Goal: Information Seeking & Learning: Learn about a topic

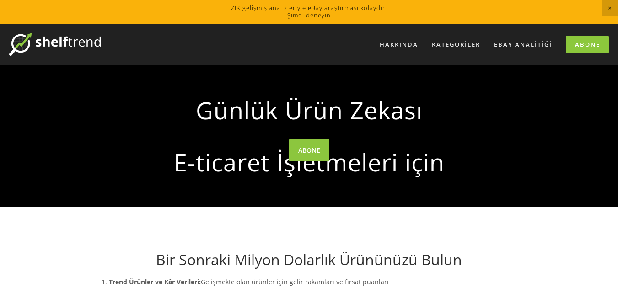
click at [496, 88] on div "Günlük Ürün Zekası E-ticaret İşletmeleri için" at bounding box center [309, 136] width 437 height 142
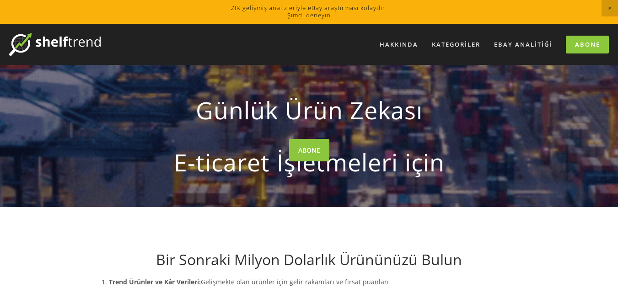
click at [314, 16] on font "Şimdi deneyin" at bounding box center [308, 15] width 43 height 8
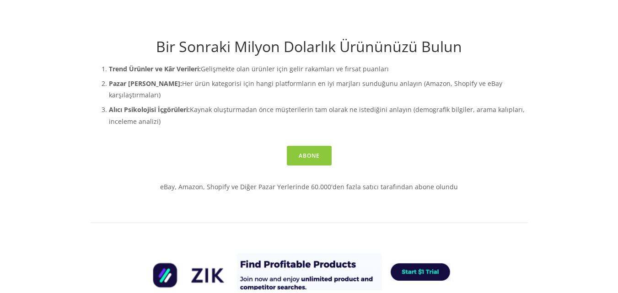
scroll to position [320, 0]
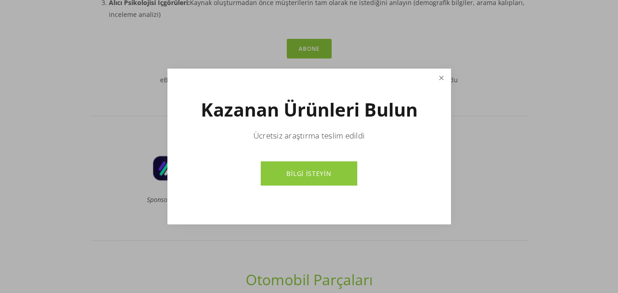
click at [441, 79] on link "Kapalı" at bounding box center [441, 78] width 16 height 16
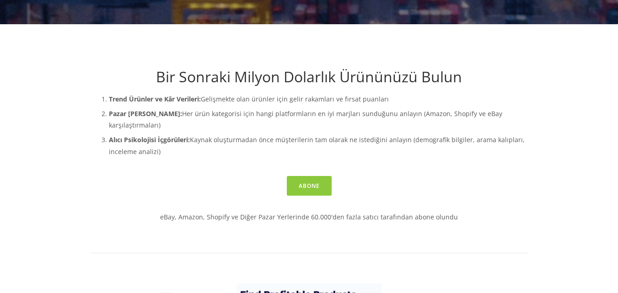
scroll to position [0, 0]
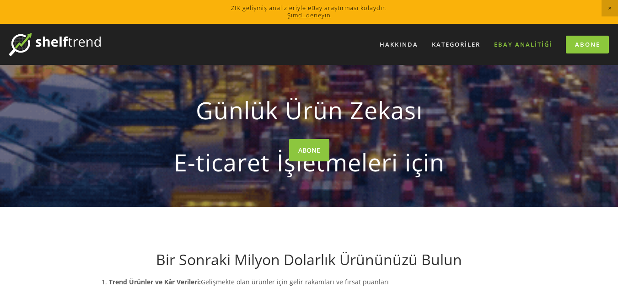
click at [518, 44] on font "eBay Analitiği" at bounding box center [523, 44] width 58 height 8
